Goal: Transaction & Acquisition: Purchase product/service

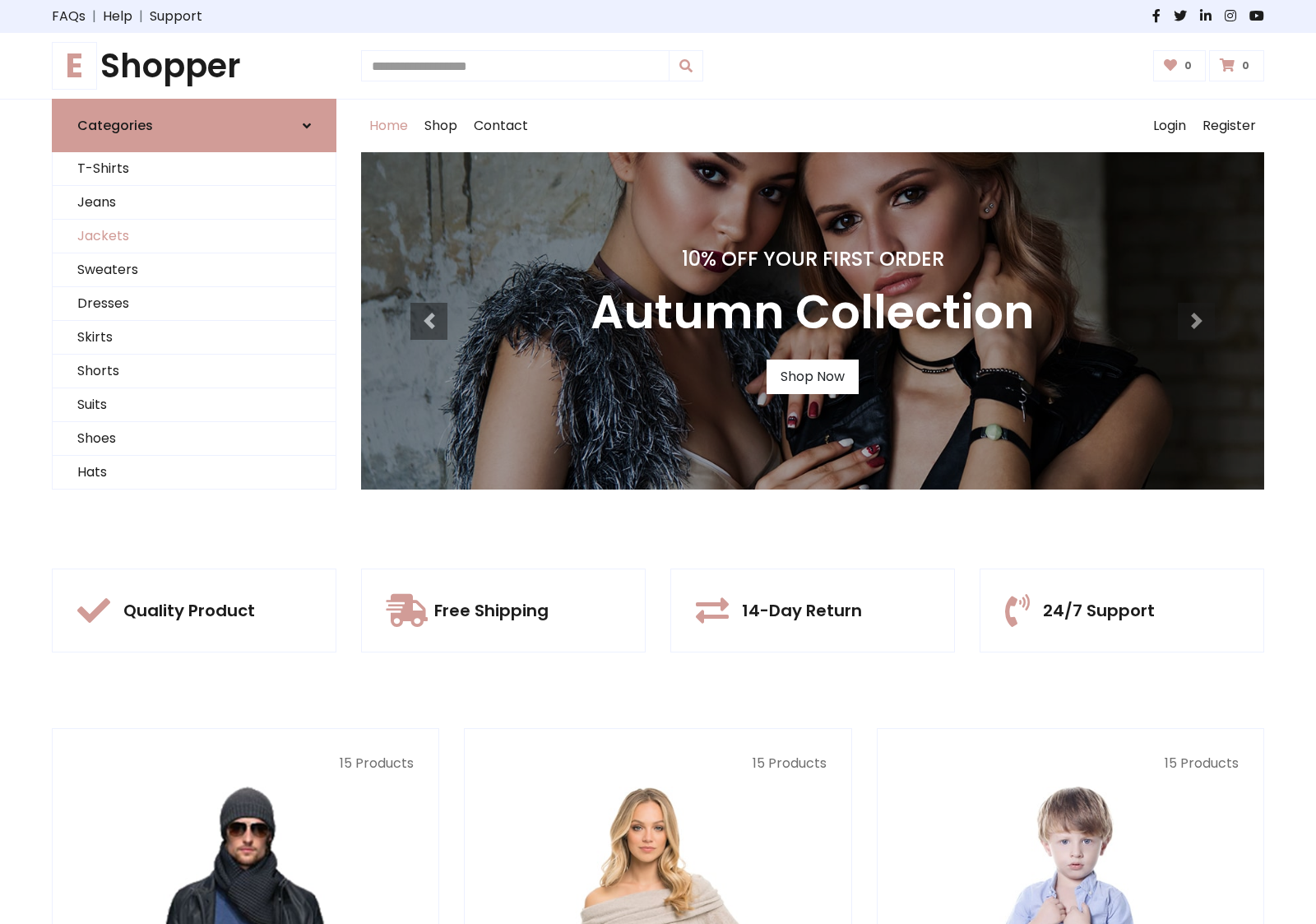
click at [194, 236] on link "Jackets" at bounding box center [194, 236] width 282 height 34
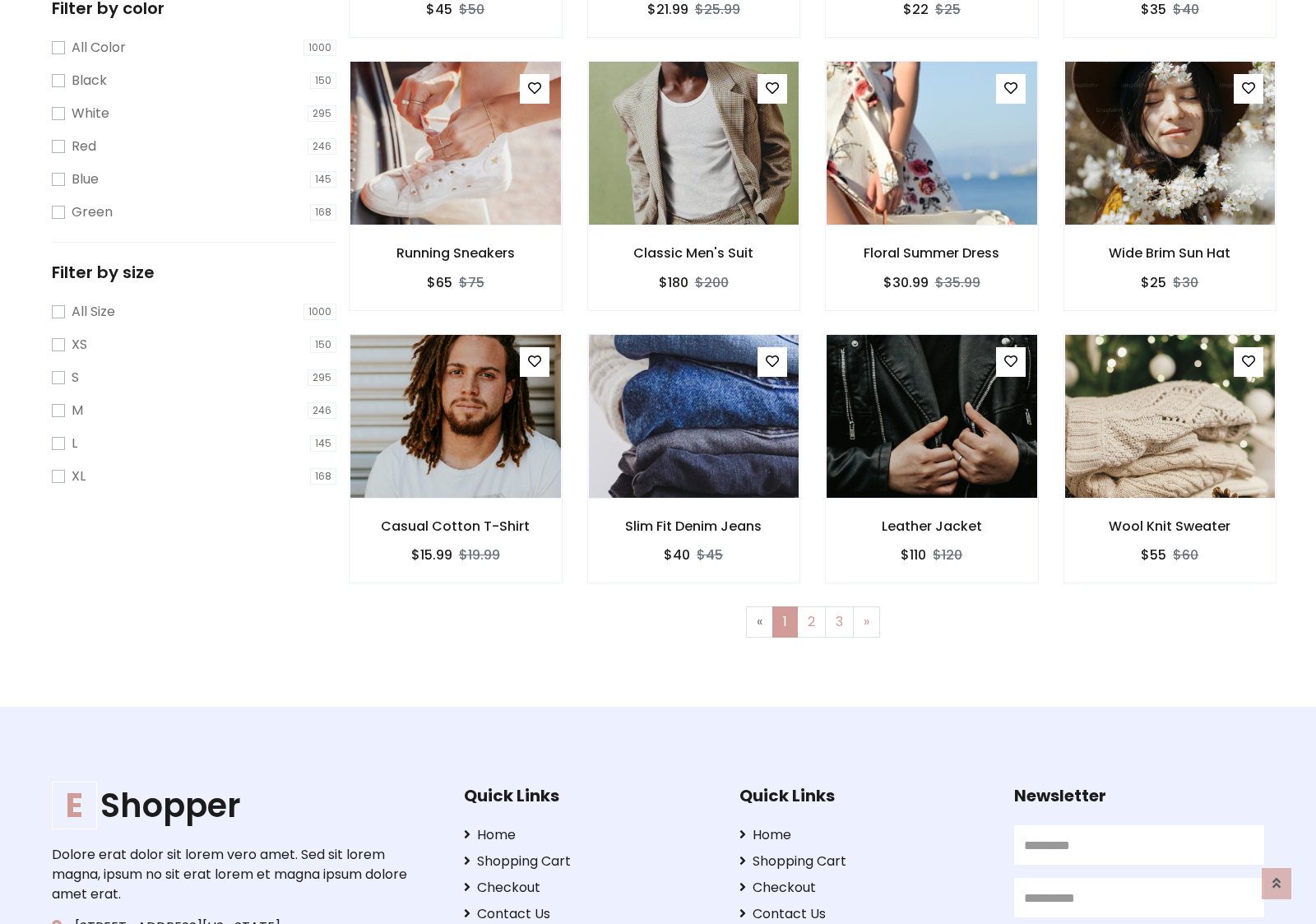
scroll to position [744, 0]
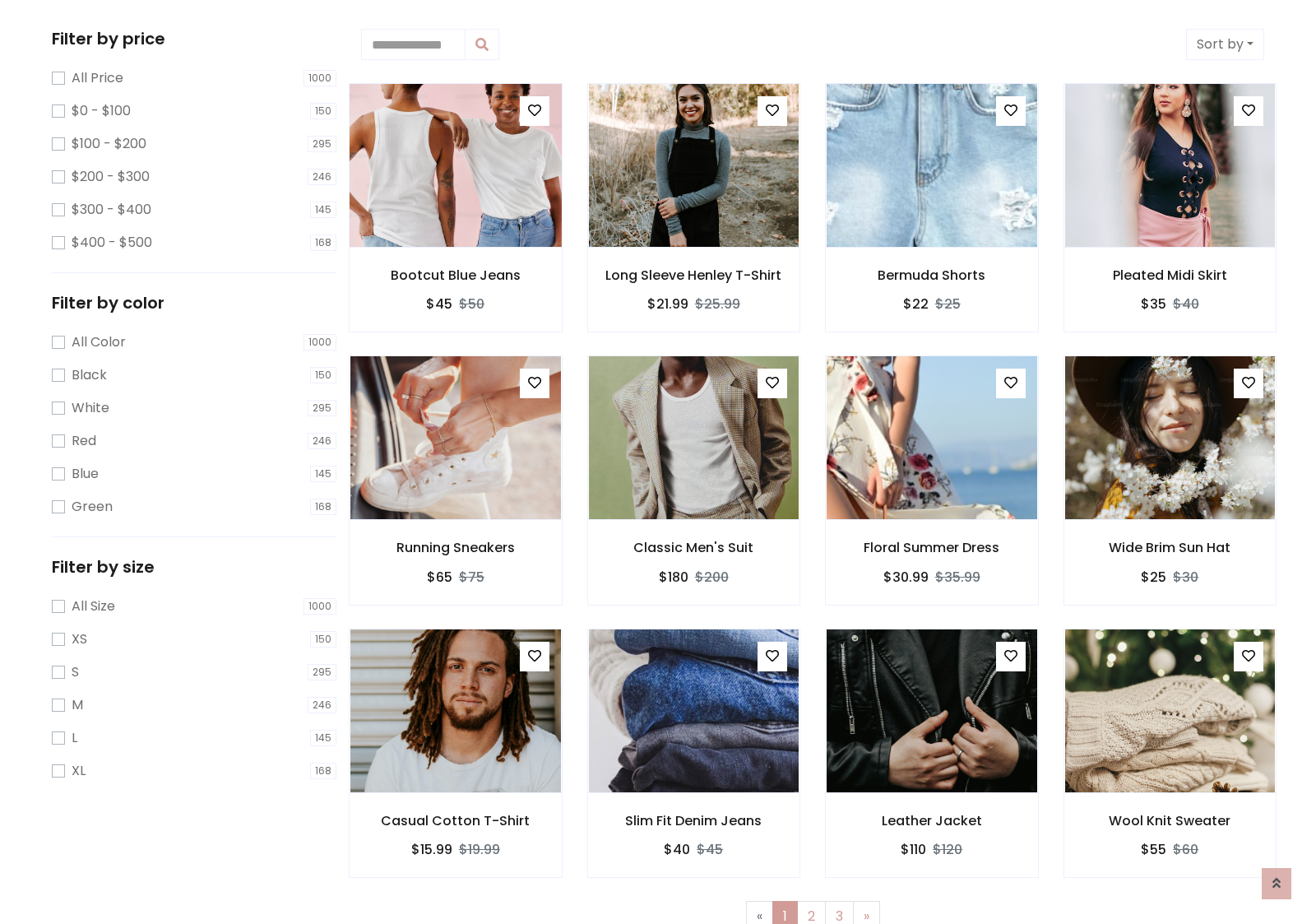
scroll to position [0, 0]
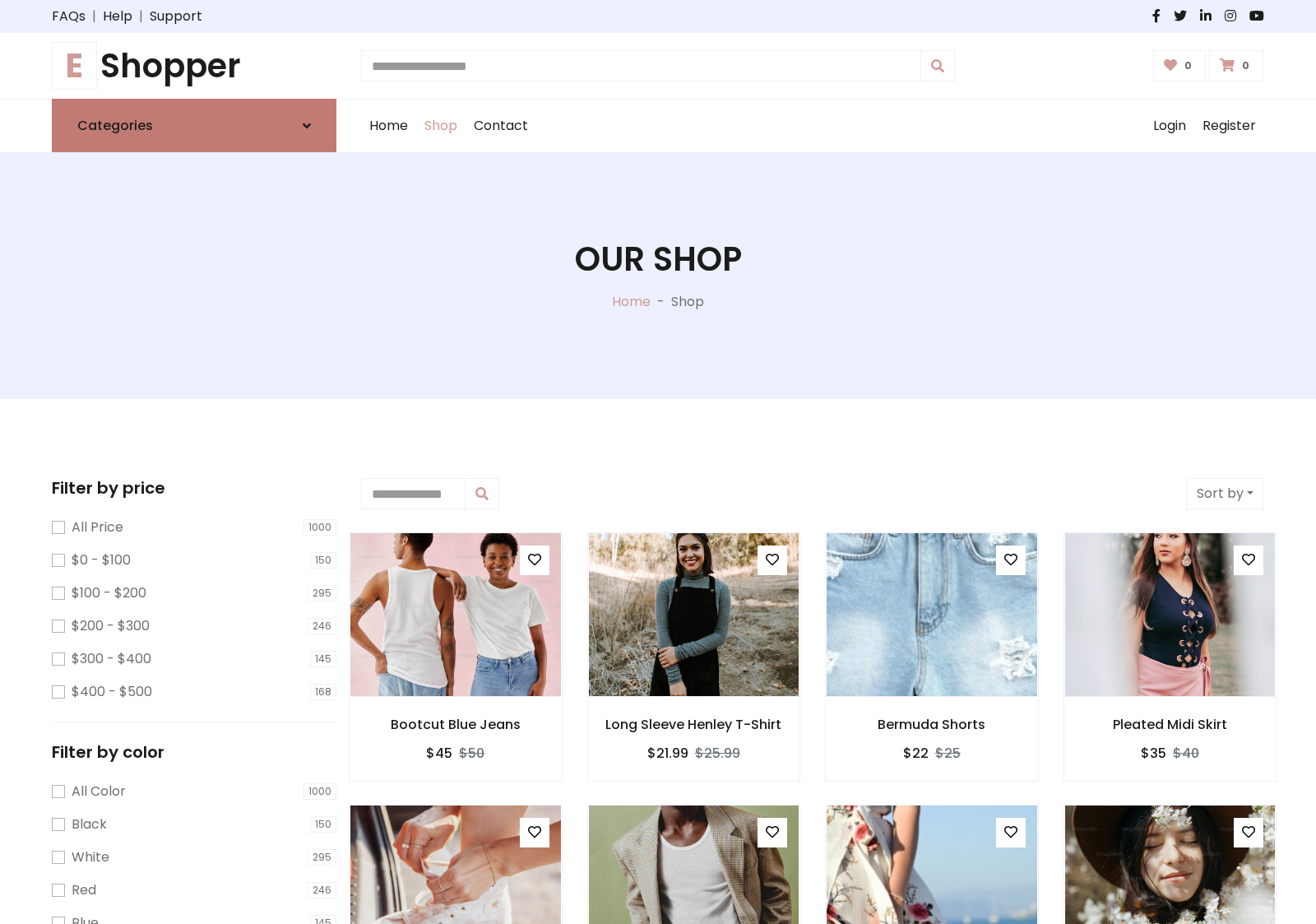
click at [194, 125] on link "Categories" at bounding box center [194, 125] width 284 height 54
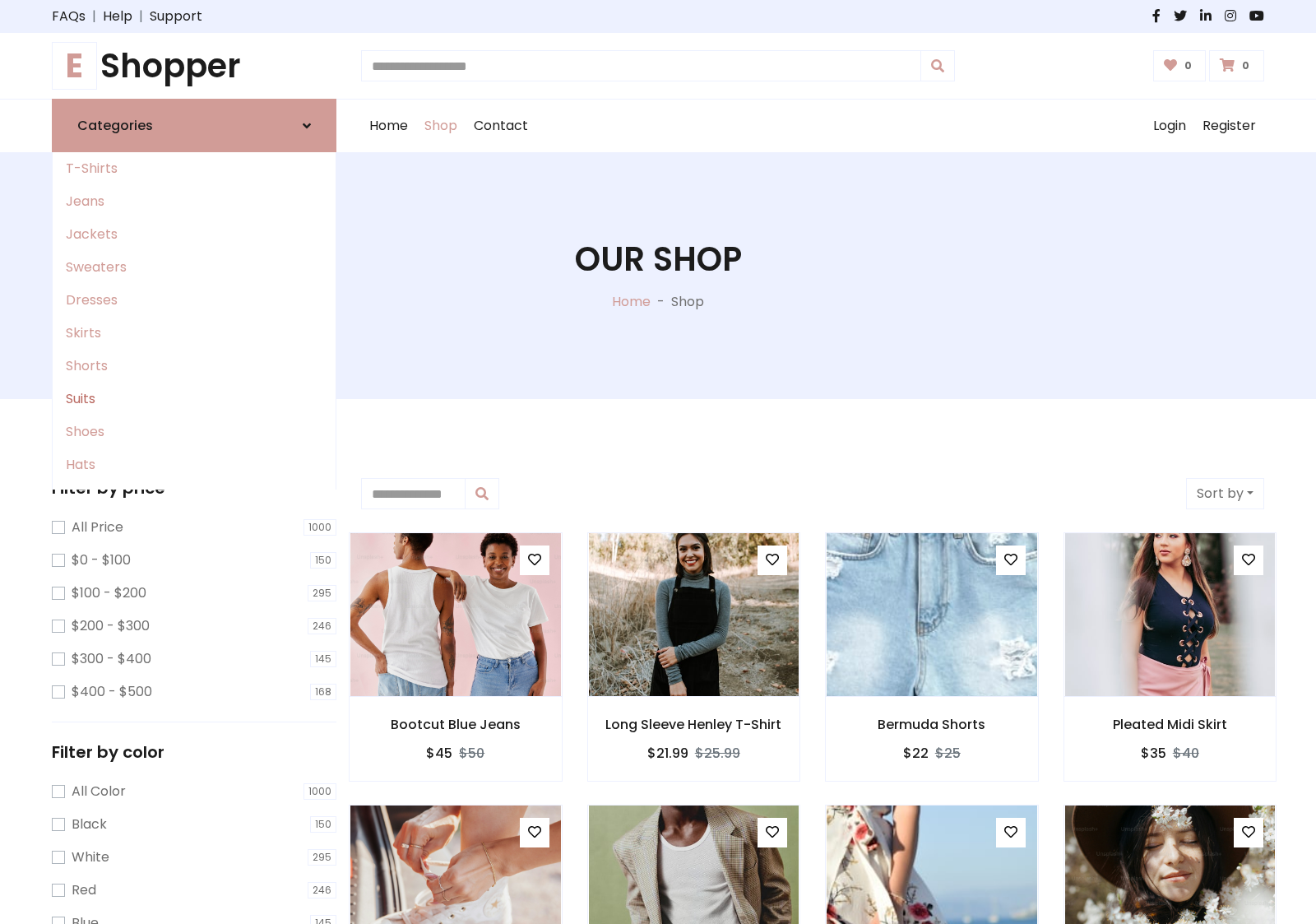
click at [194, 399] on link "Suits" at bounding box center [194, 399] width 282 height 33
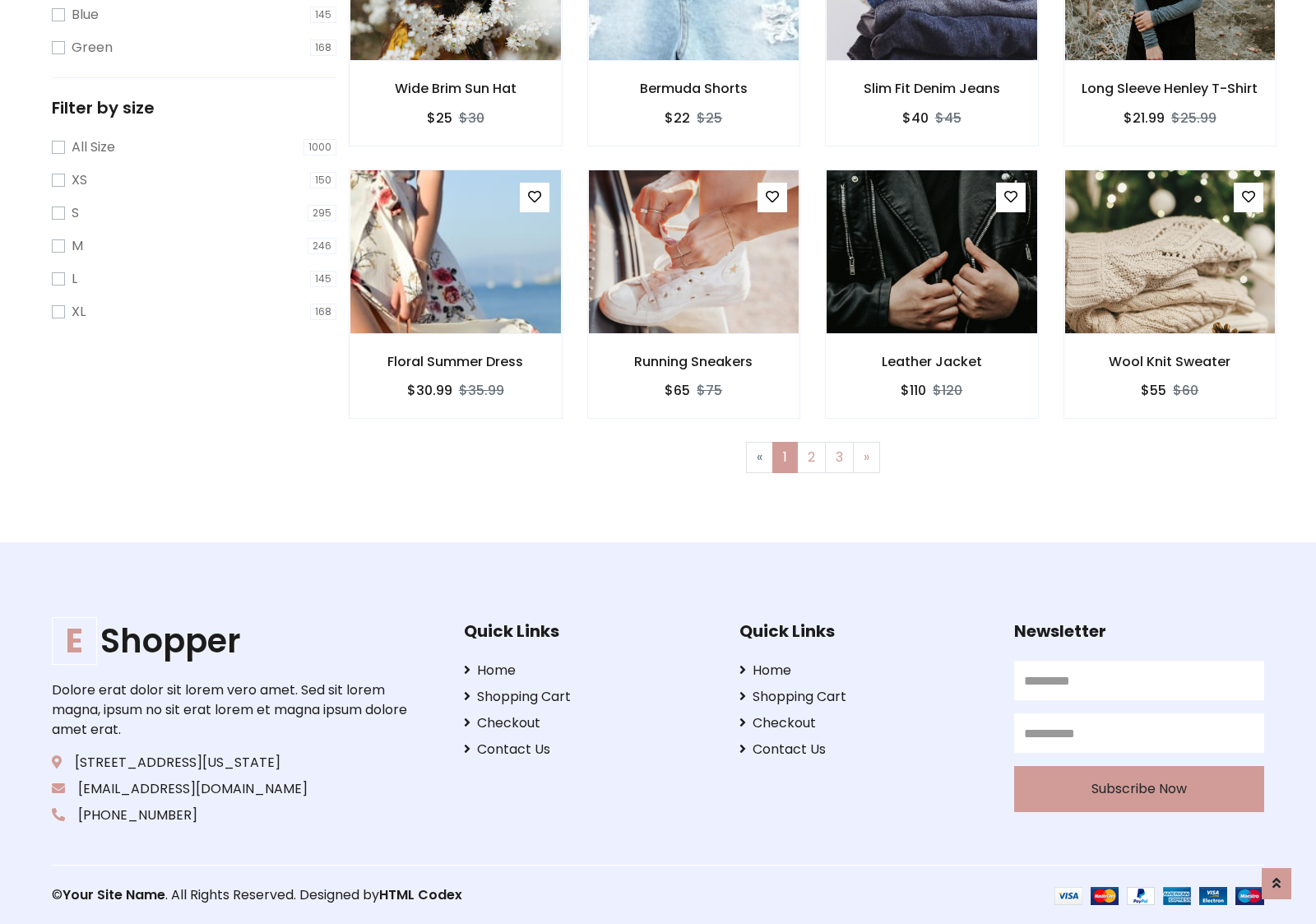
scroll to position [908, 0]
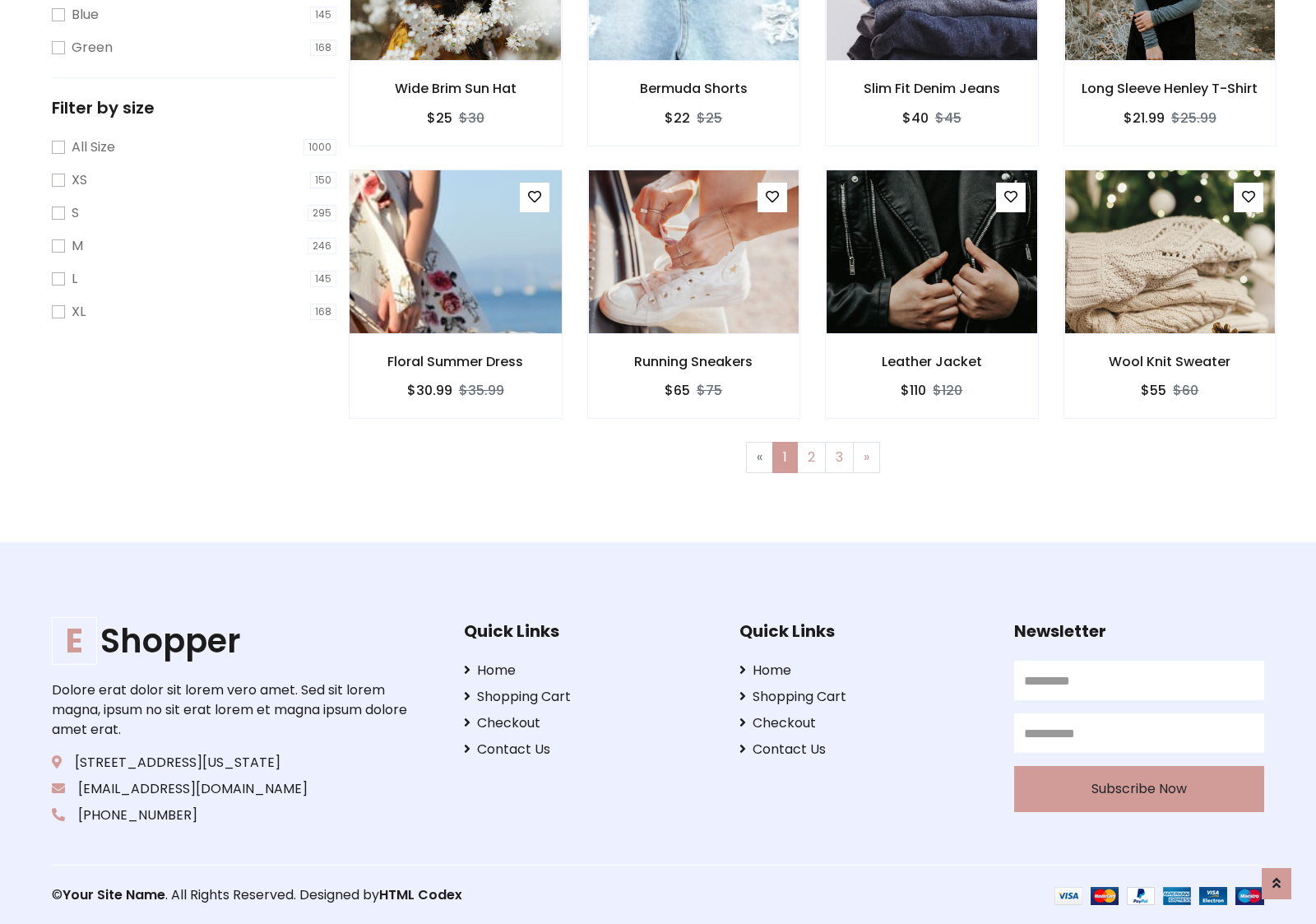
click at [454, 251] on img at bounding box center [454, 251] width 252 height 395
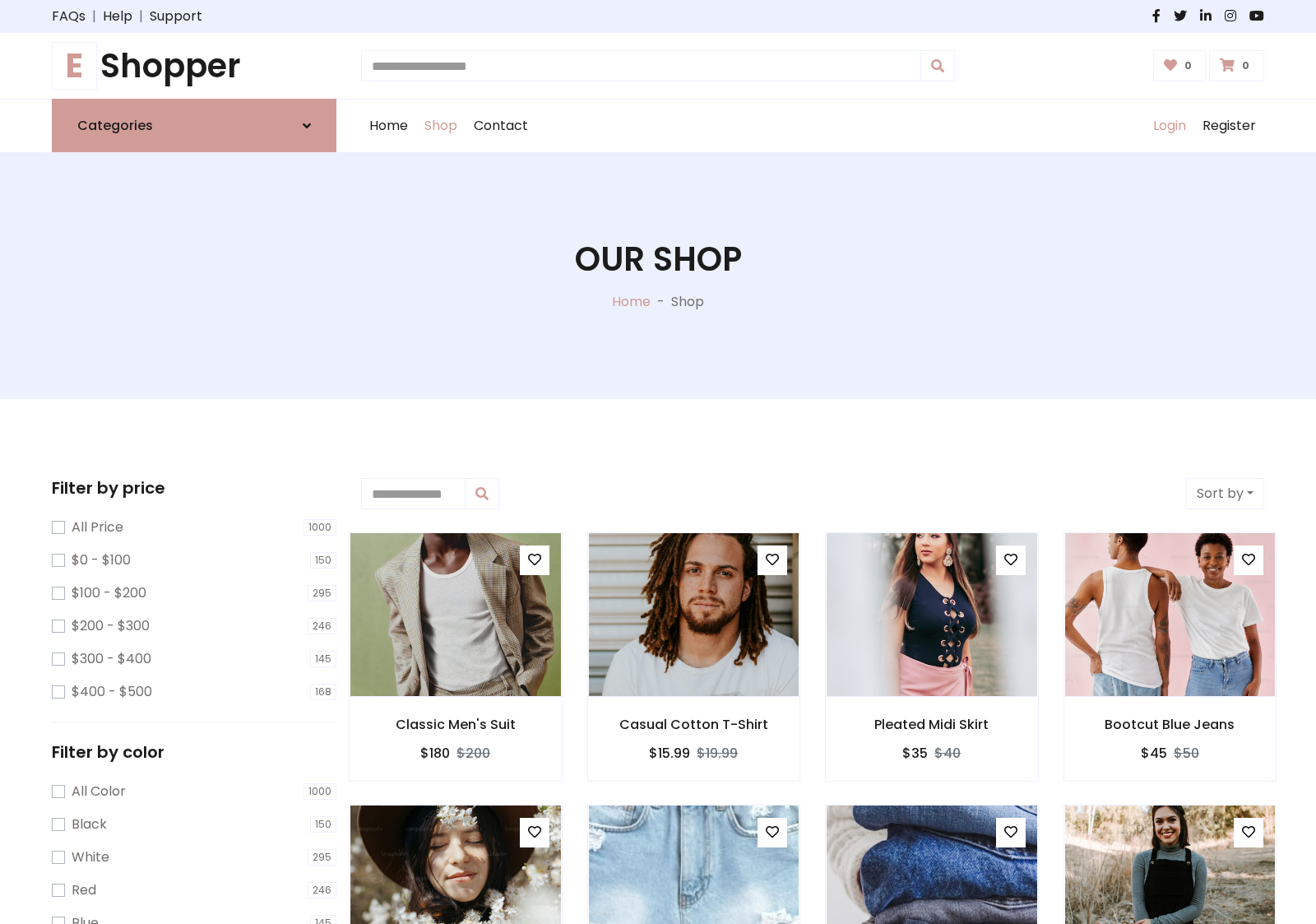
click at [1169, 126] on link "Login" at bounding box center [1170, 126] width 49 height 53
click at [307, 125] on icon at bounding box center [306, 126] width 9 height 13
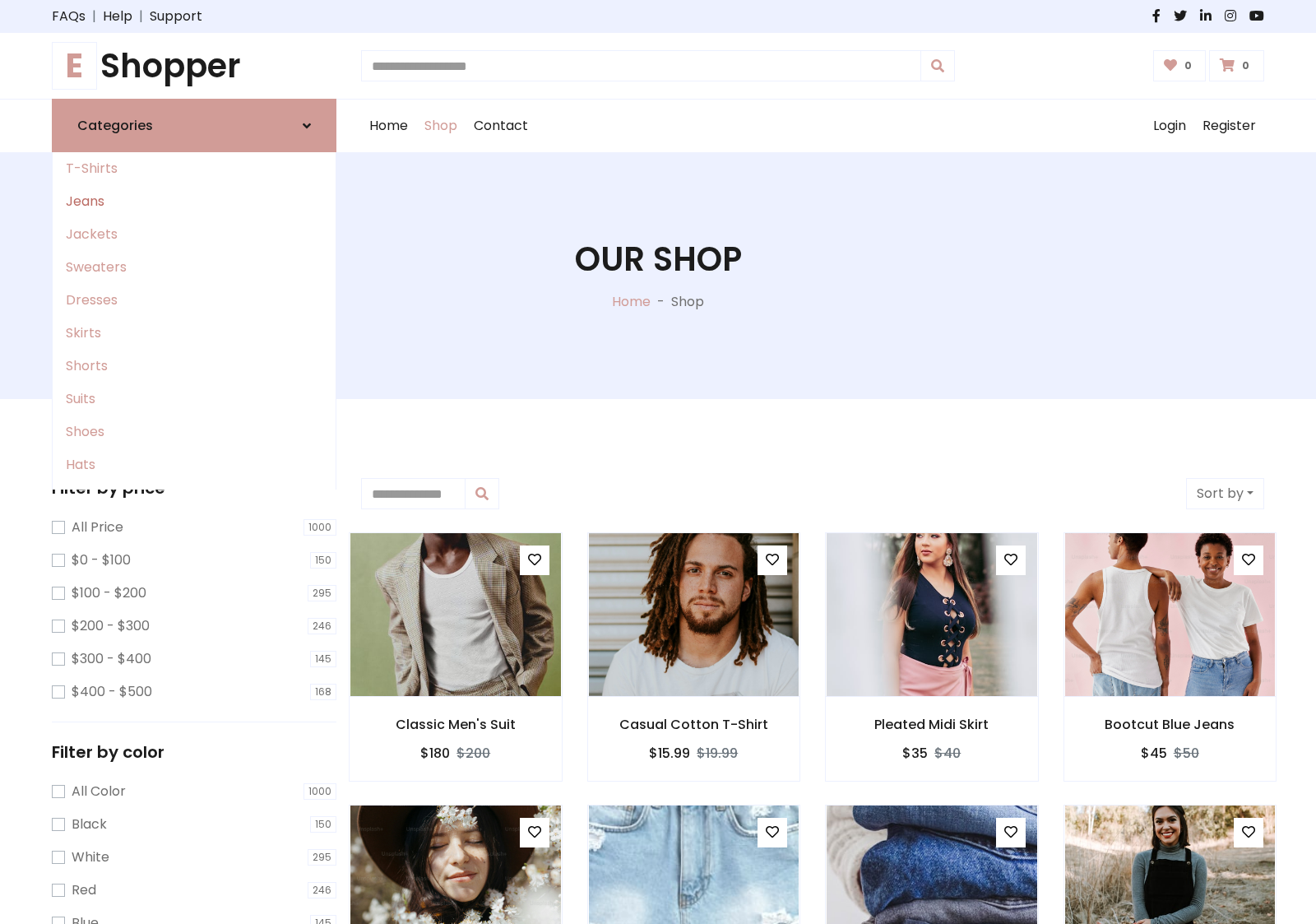
click at [194, 201] on link "Jeans" at bounding box center [194, 201] width 282 height 33
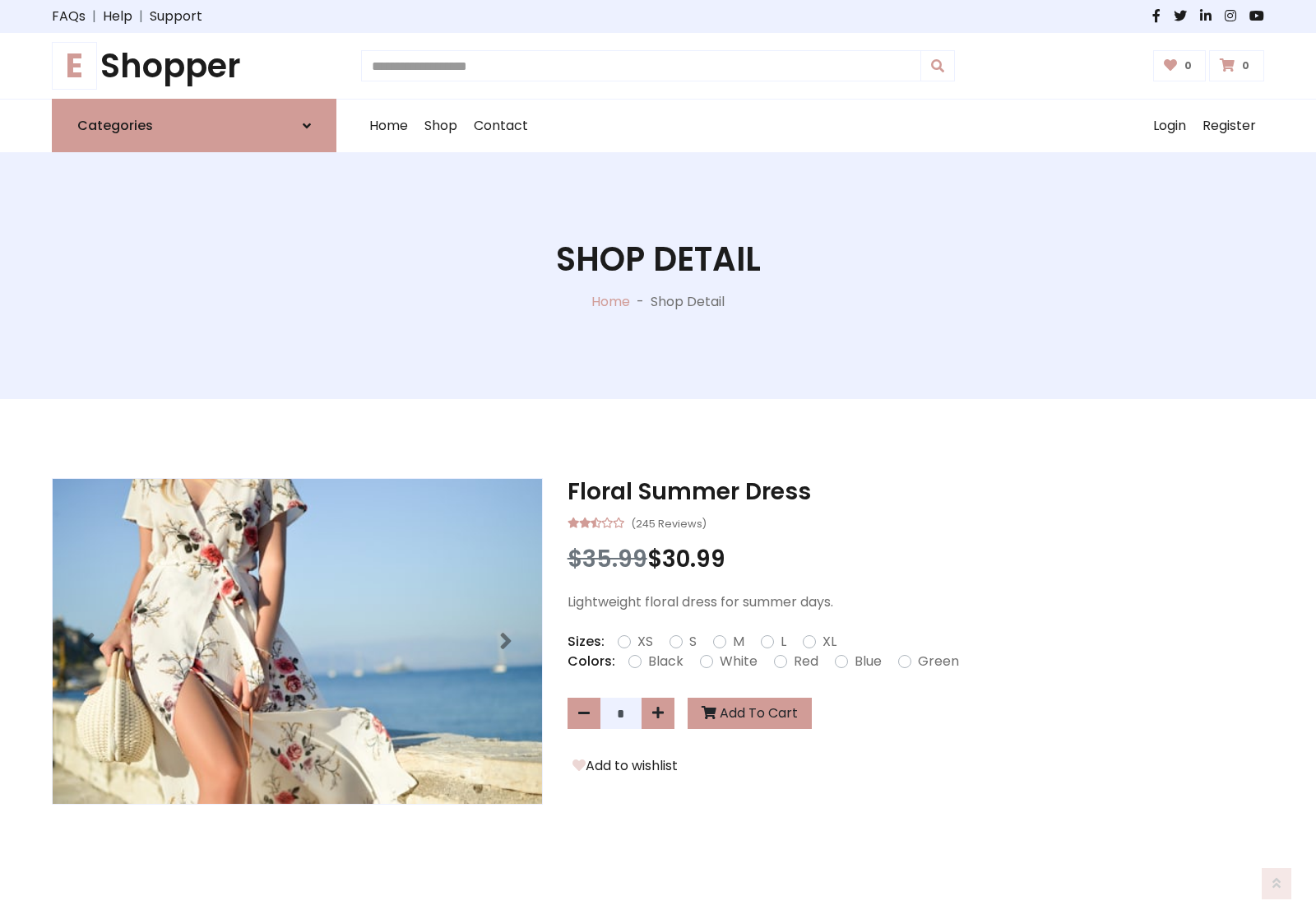
scroll to position [1130, 0]
